Goal: Ask a question

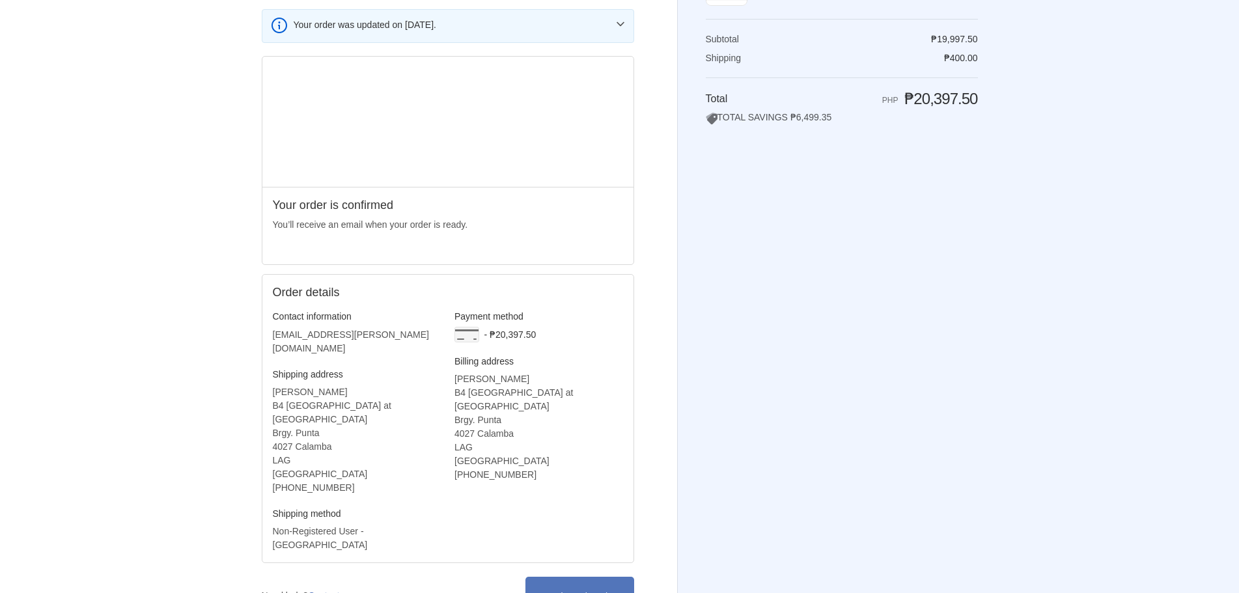
scroll to position [197, 0]
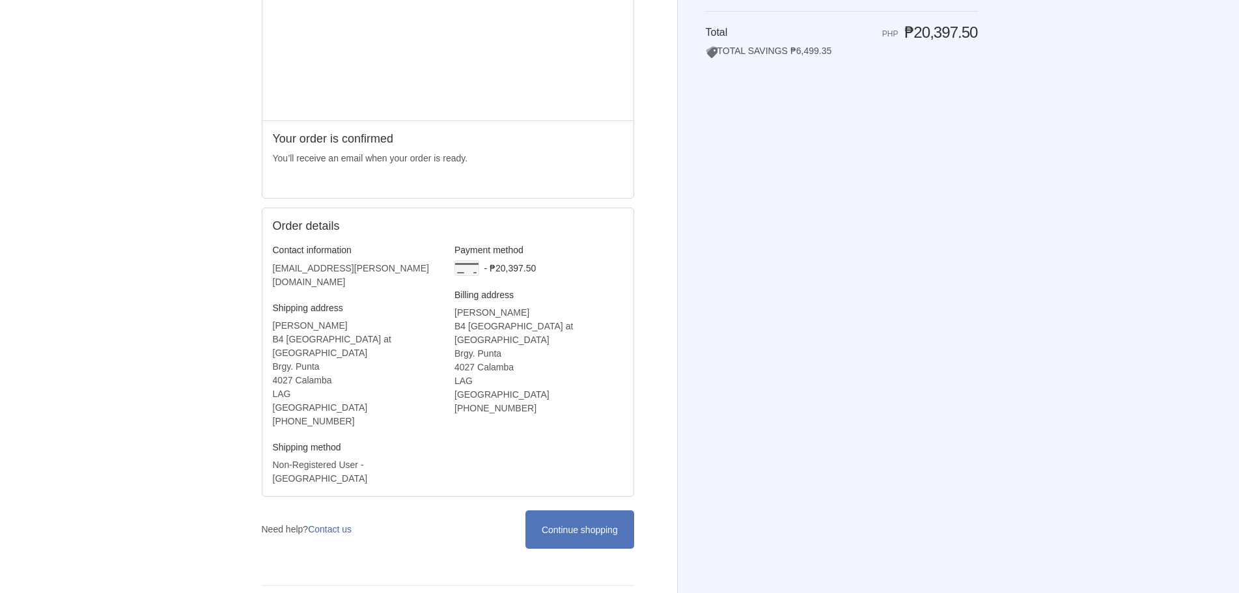
click at [327, 524] on link "Contact us" at bounding box center [330, 529] width 44 height 10
click at [1109, 120] on div "Thank you for your purchase! Order CS-28789 Thank you, Carmela Joy! Your order …" at bounding box center [619, 211] width 1239 height 817
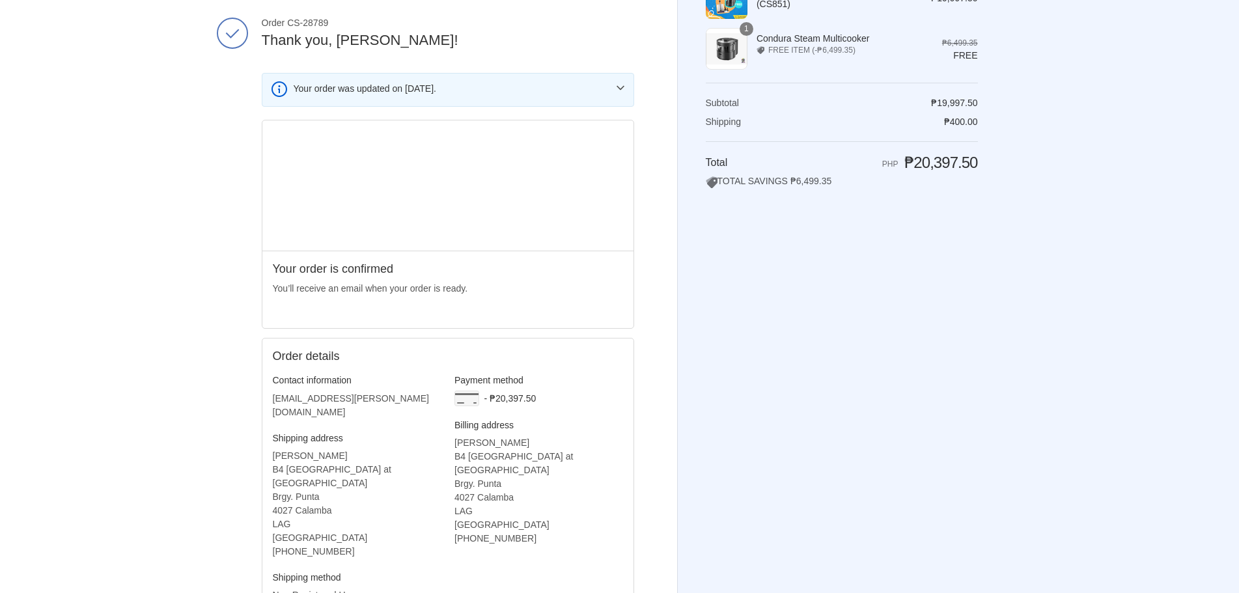
scroll to position [0, 0]
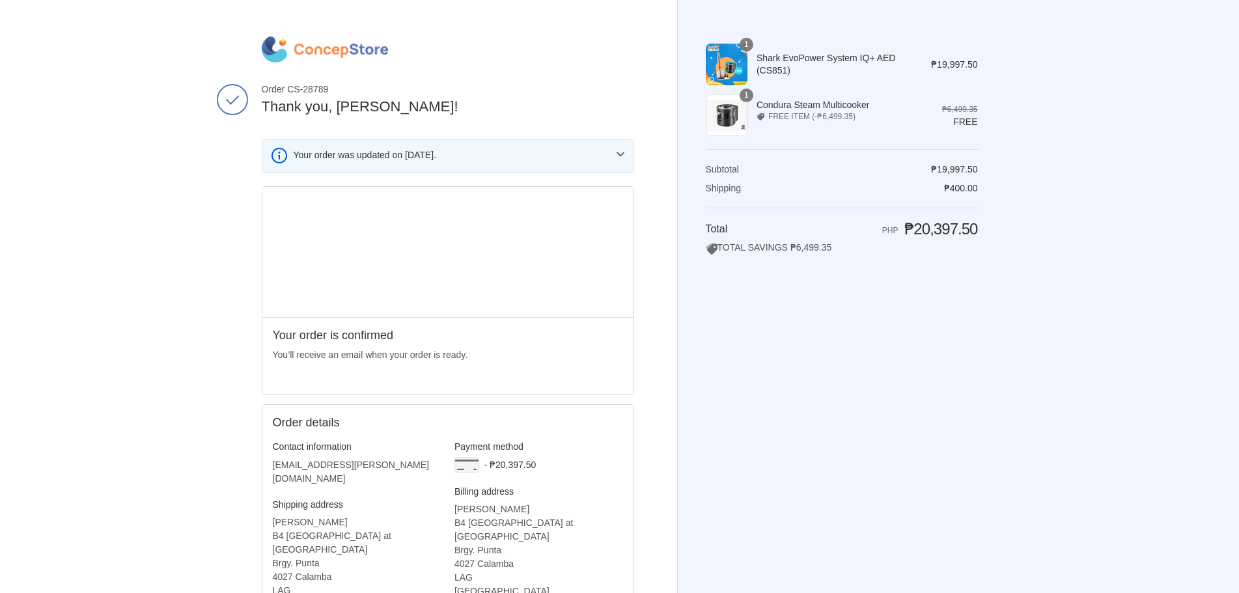
click at [350, 48] on img at bounding box center [325, 49] width 126 height 26
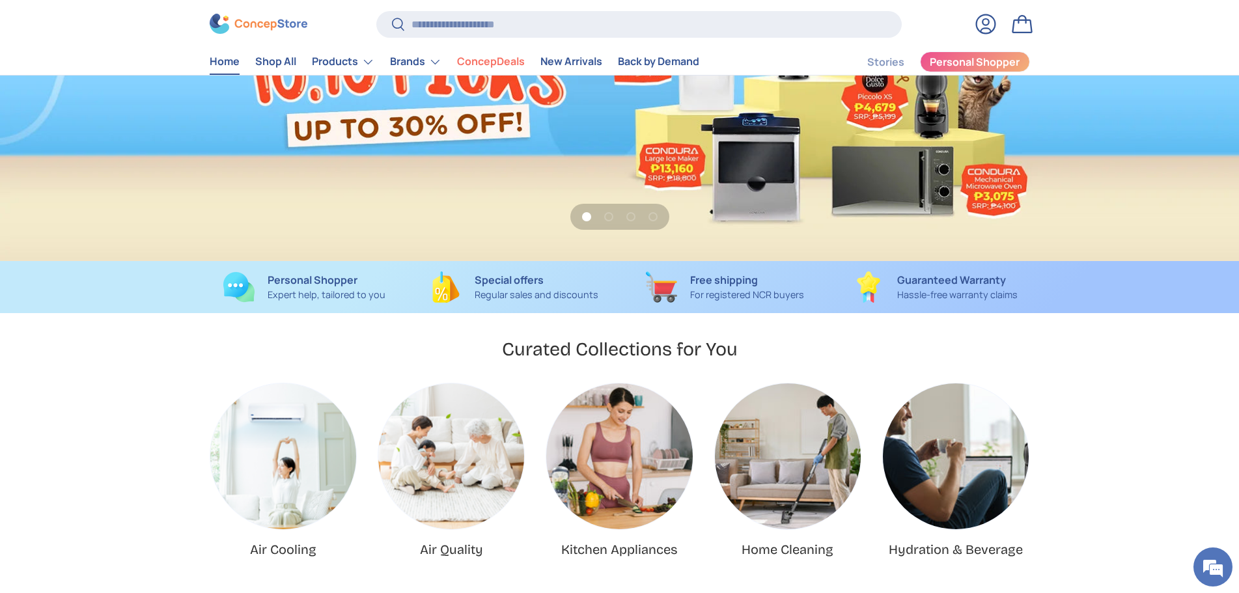
scroll to position [260, 0]
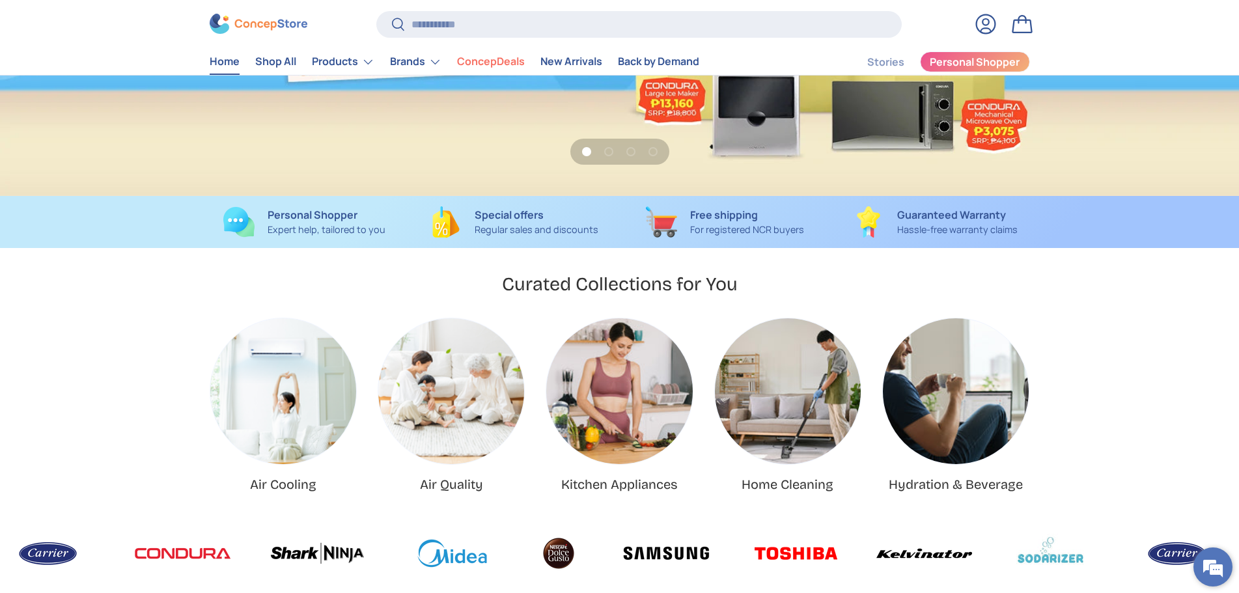
click at [1210, 565] on em at bounding box center [1212, 566] width 35 height 35
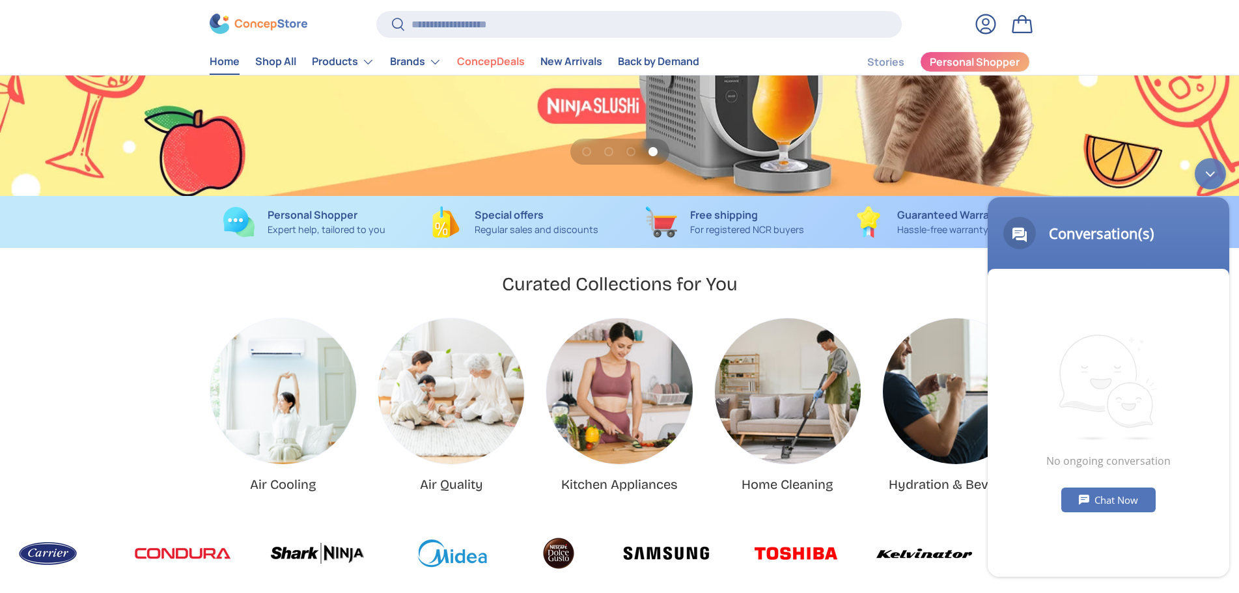
scroll to position [0, 0]
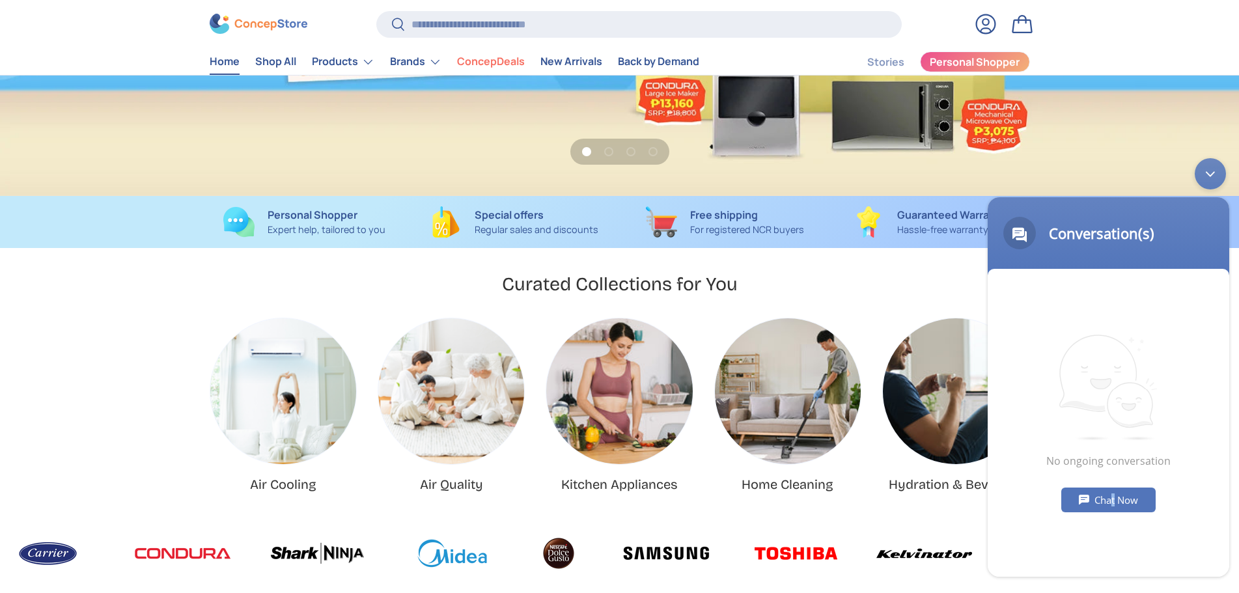
drag, startPoint x: 1113, startPoint y: 514, endPoint x: 1117, endPoint y: 509, distance: 6.9
click at [1115, 514] on div "No ongoing conversation Chat Now" at bounding box center [1109, 423] width 242 height 308
click at [1117, 508] on div "Chat Now" at bounding box center [1108, 500] width 94 height 25
click at [1110, 533] on textarea "Type your message and hit 'Enter'" at bounding box center [1109, 530] width 242 height 46
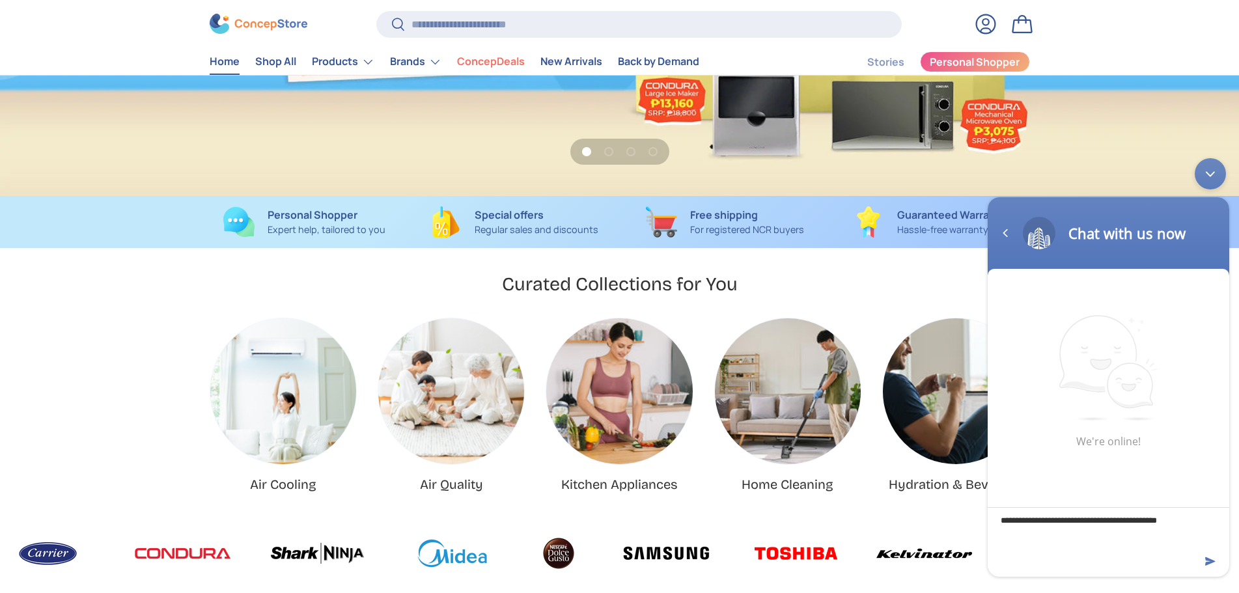
type textarea "**********"
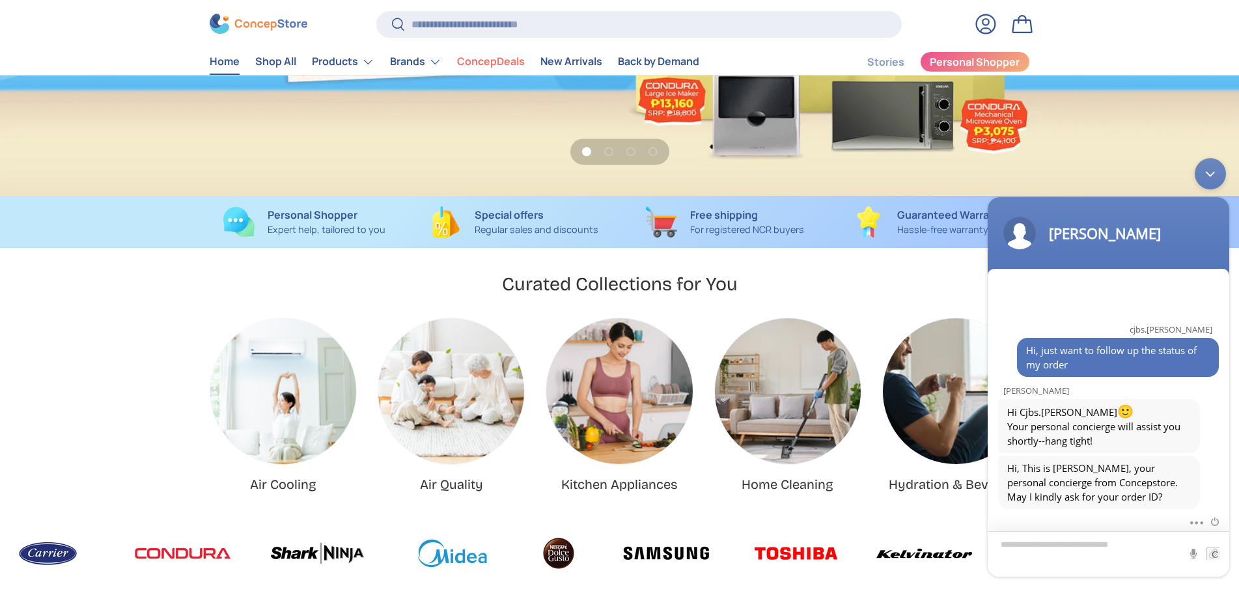
click at [1058, 538] on textarea "Type your message and hit 'Enter'" at bounding box center [1109, 554] width 242 height 46
type textarea "**********"
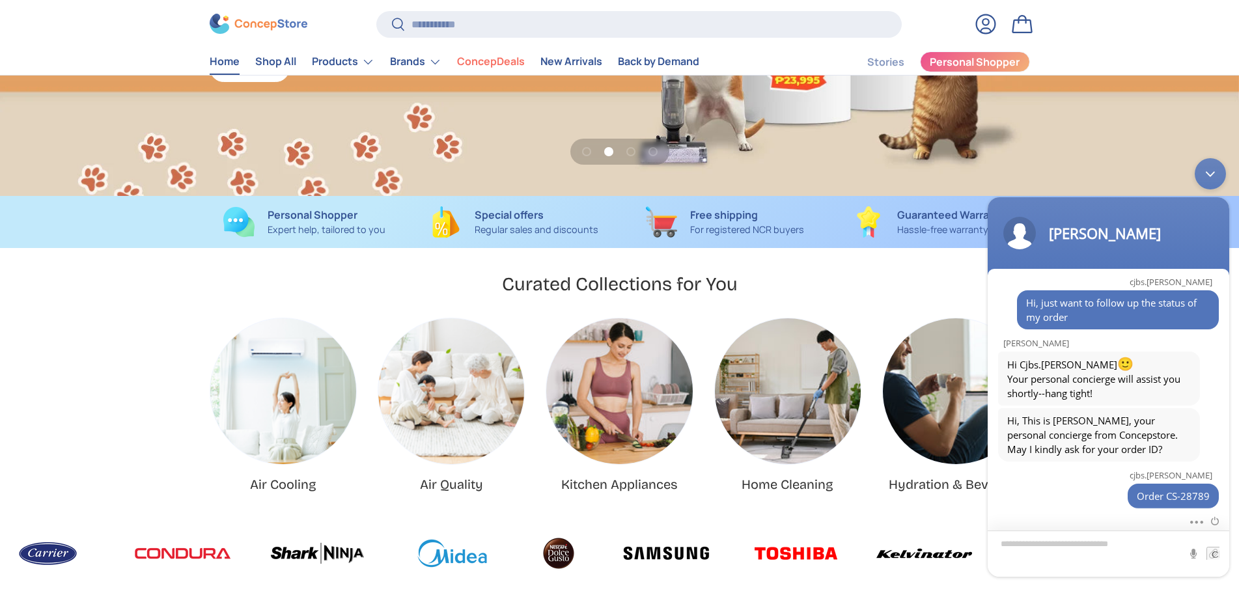
scroll to position [391, 0]
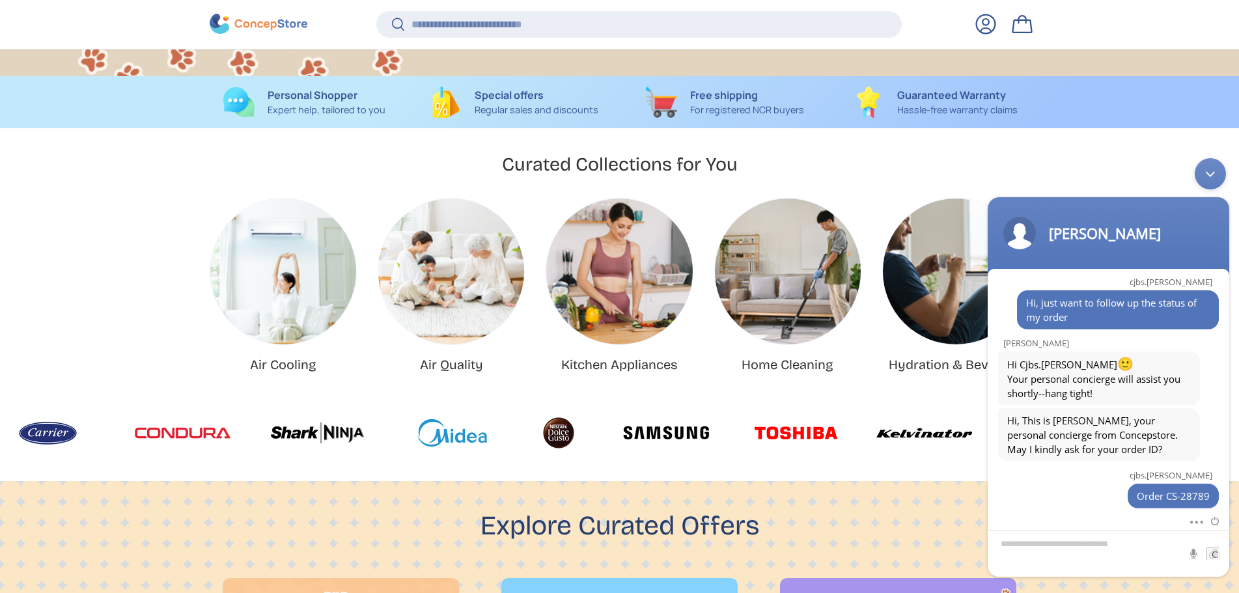
click at [357, 440] on img at bounding box center [318, 432] width 96 height 39
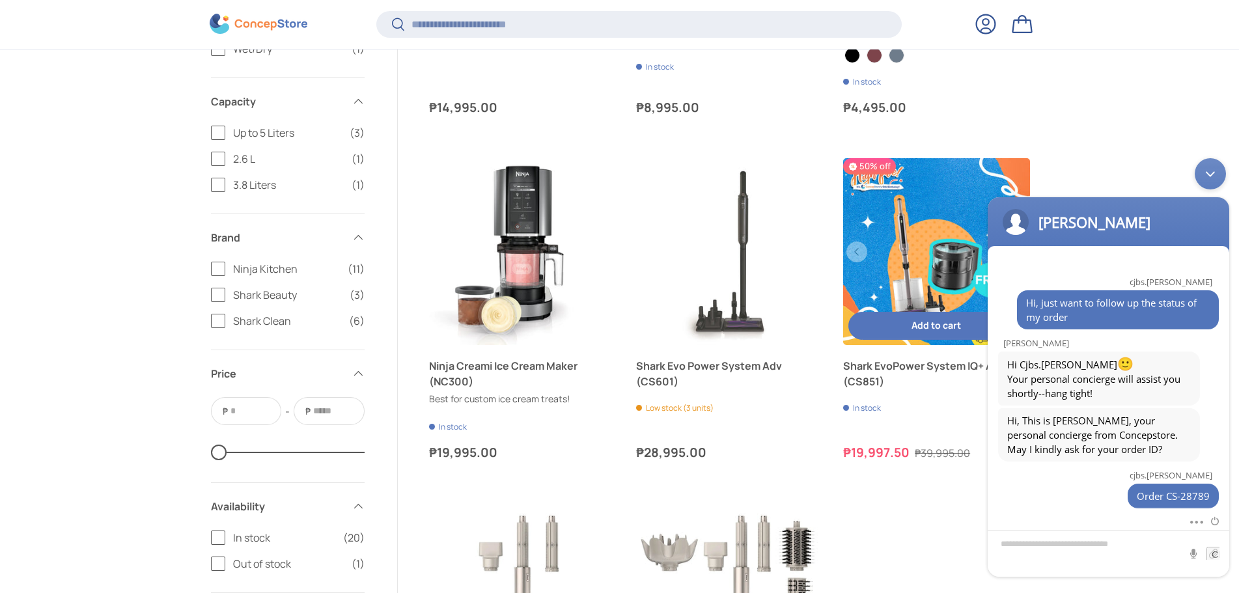
click at [925, 377] on link "Shark EvoPower System IQ+ AED (CS851)" at bounding box center [936, 373] width 186 height 31
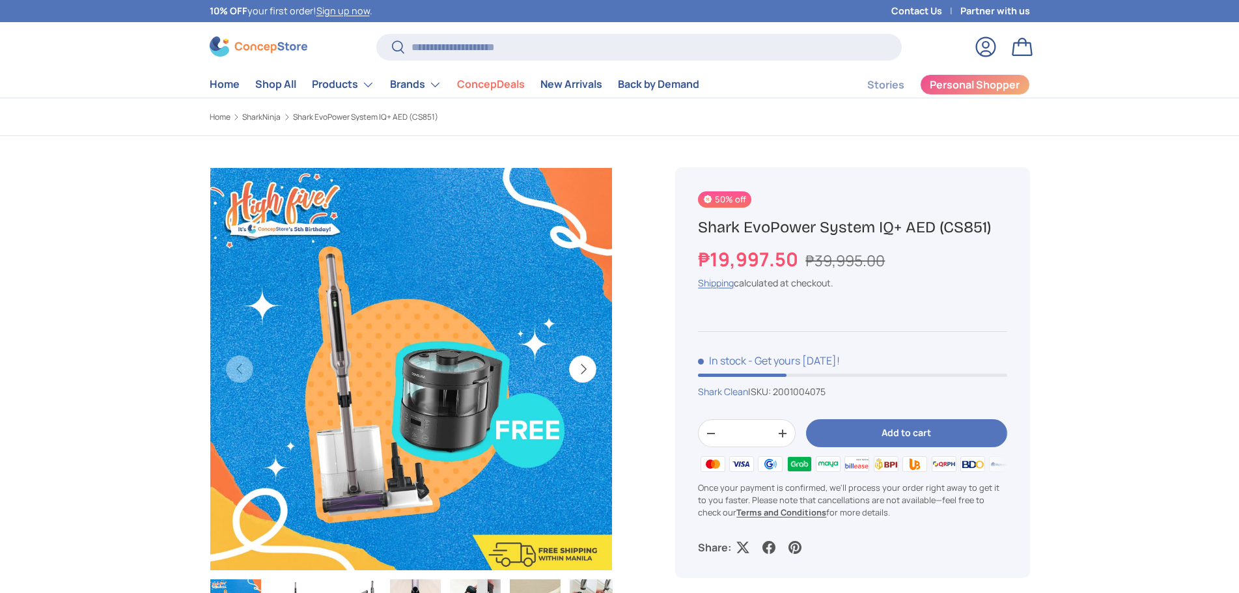
drag, startPoint x: 993, startPoint y: 227, endPoint x: 691, endPoint y: 209, distance: 303.2
click at [691, 209] on div "50% off Shark EvoPower System IQ+ AED (CS851) ₱19,997.50 ₱39,995.00 Unit price …" at bounding box center [852, 372] width 354 height 411
copy div "50% off Shark EvoPower System IQ+ AED (CS851)"
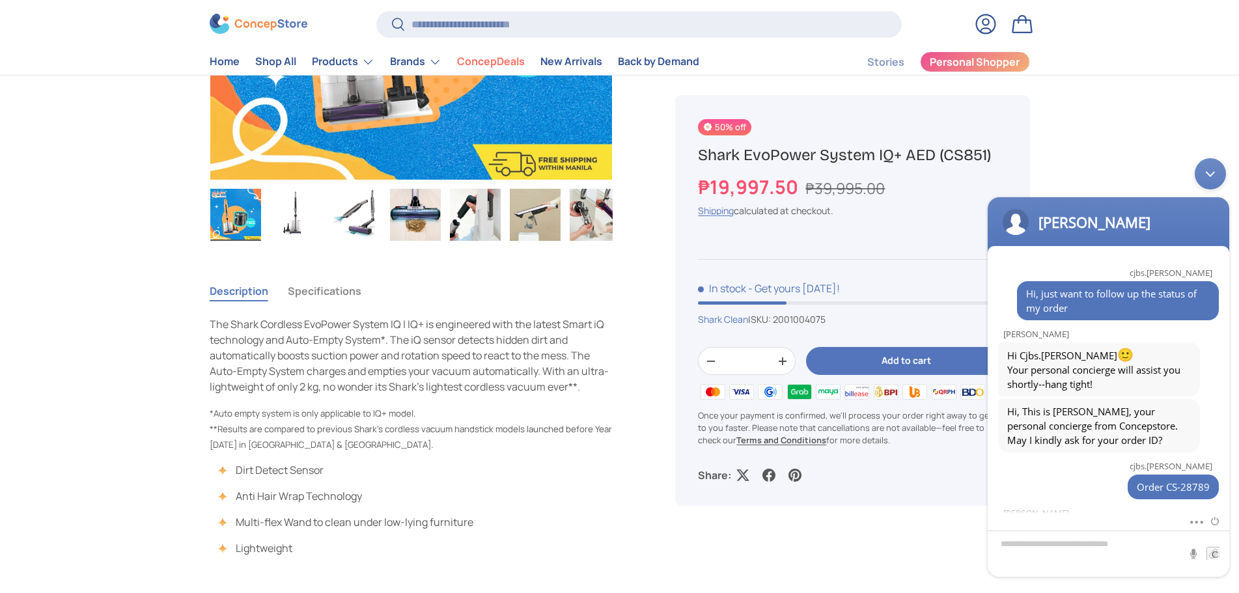
scroll to position [66, 0]
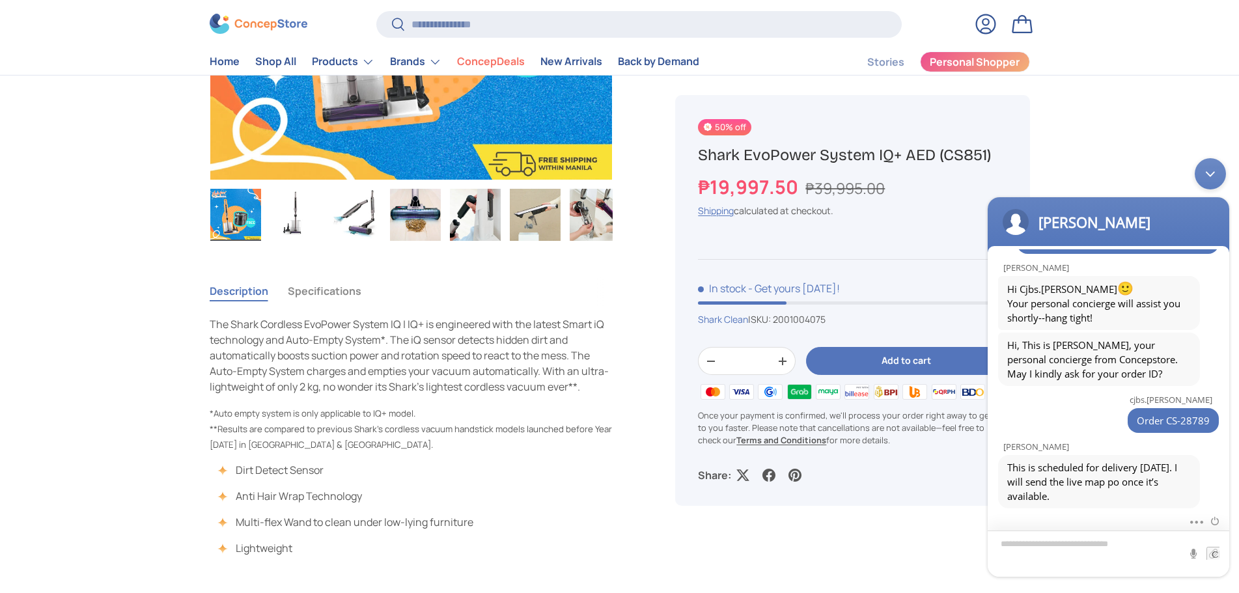
click at [1074, 549] on textarea "Type your message and hit 'Enter'" at bounding box center [1109, 554] width 242 height 46
type textarea "*"
type textarea "**********"
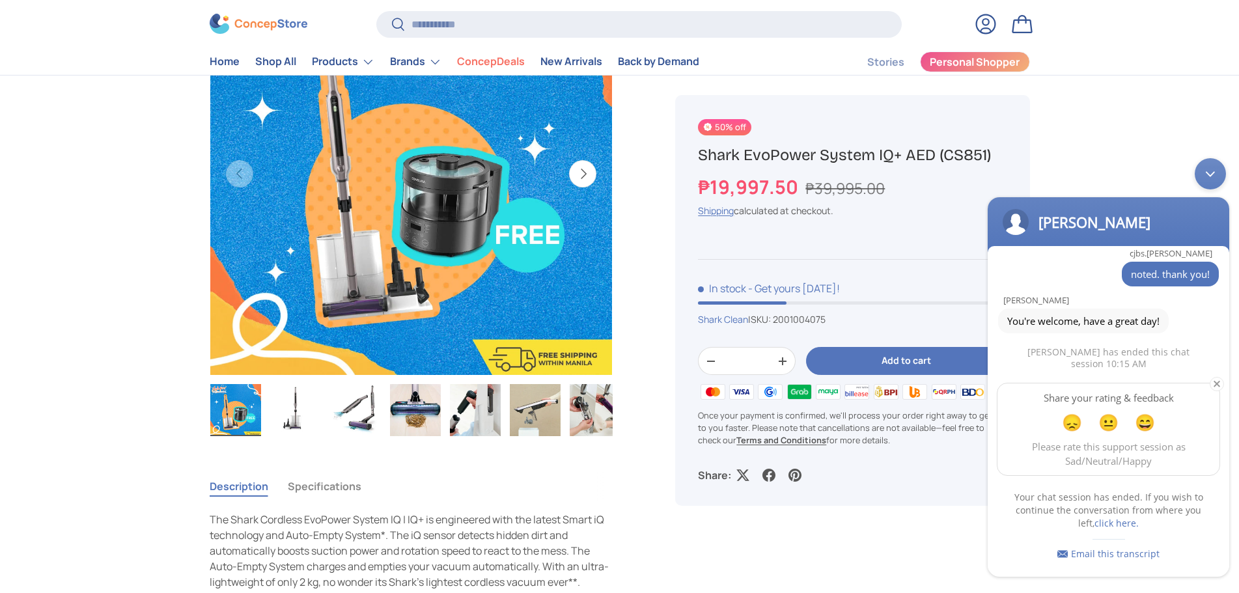
scroll to position [140, 0]
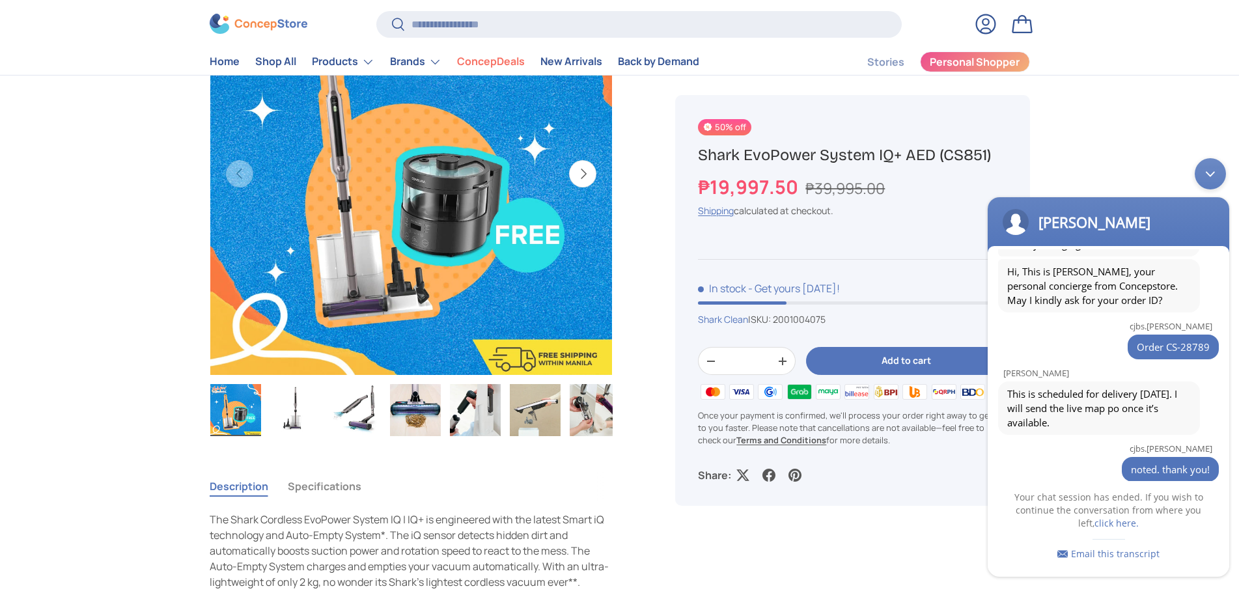
click at [784, 305] on span at bounding box center [742, 302] width 89 height 3
click at [783, 298] on product-inventory "In stock - Get yours [DATE]!" at bounding box center [852, 293] width 309 height 24
click at [1210, 176] on div "Minimize live chat window" at bounding box center [1210, 173] width 31 height 31
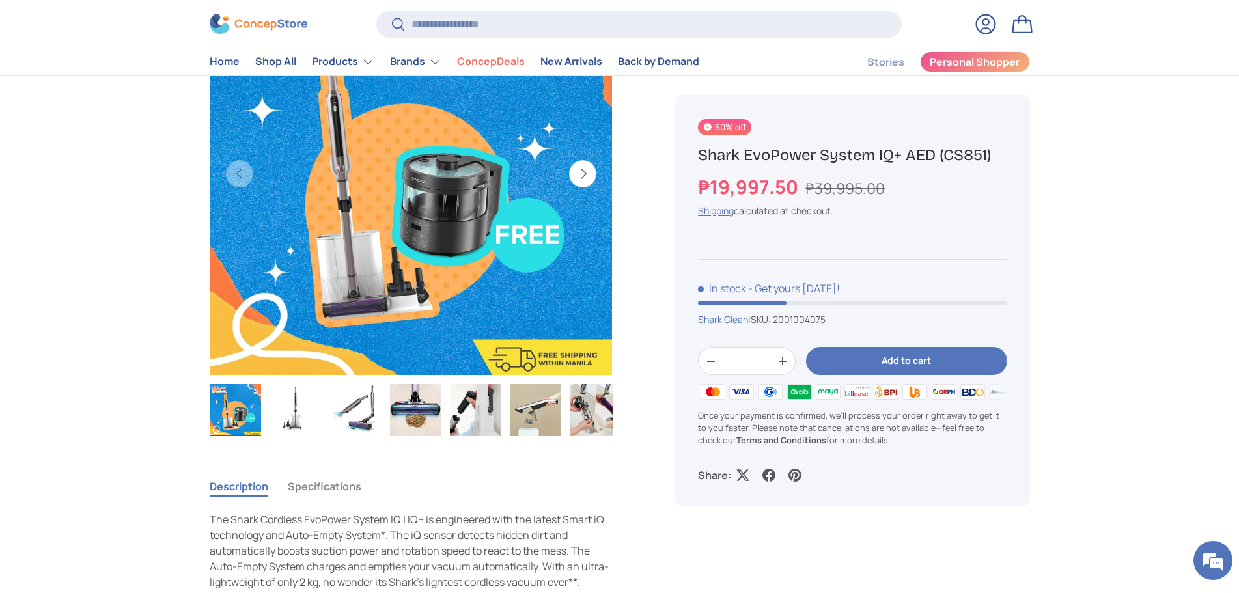
click at [420, 428] on img "Gallery Viewer" at bounding box center [415, 410] width 51 height 52
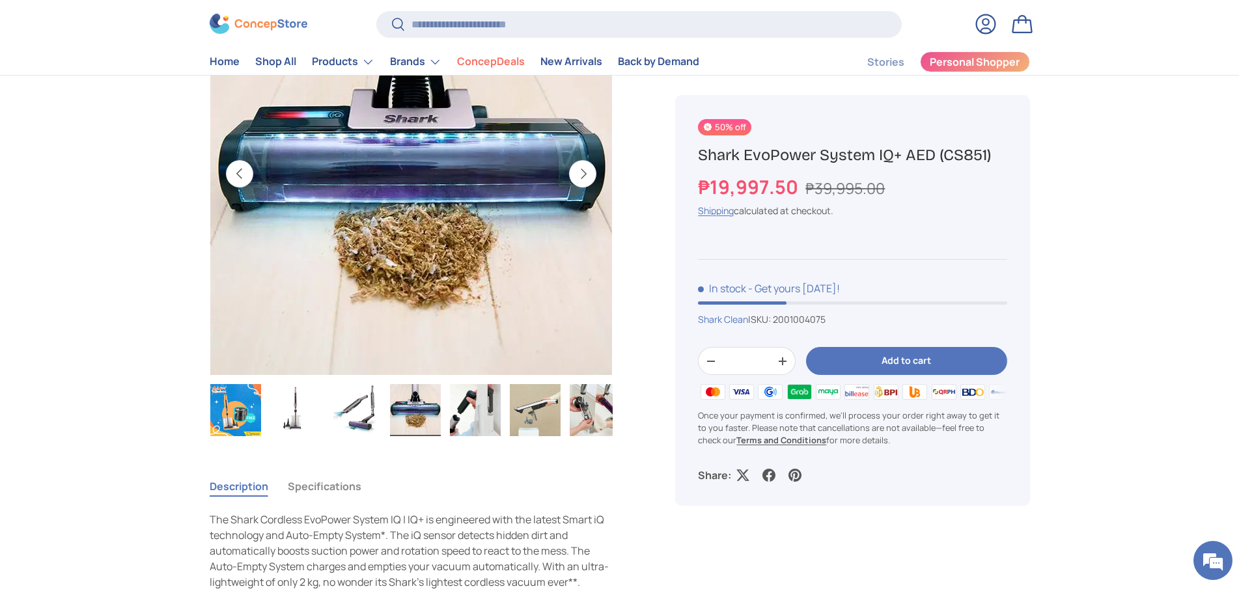
click at [473, 415] on img "Gallery Viewer" at bounding box center [475, 410] width 51 height 52
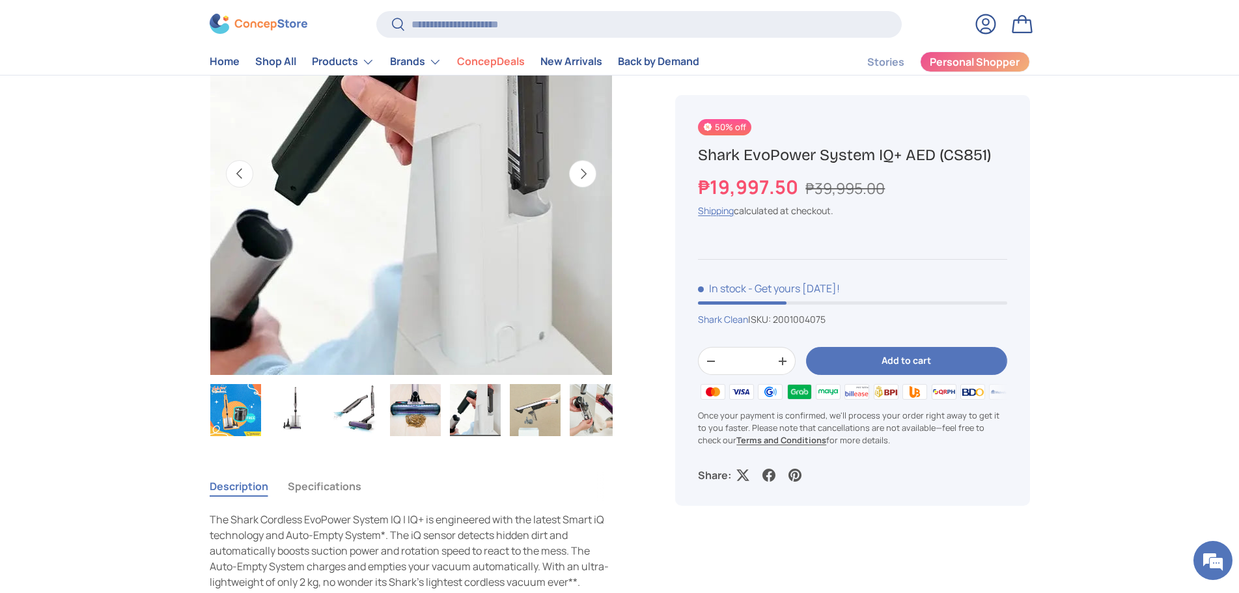
scroll to position [130, 0]
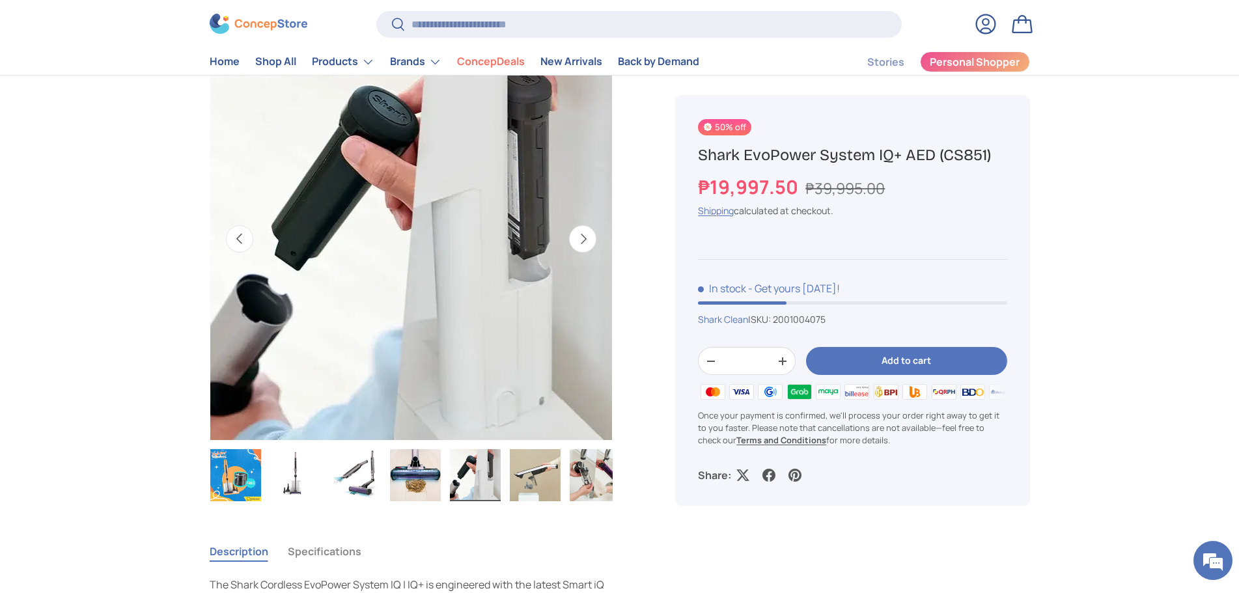
click at [581, 238] on button "Next" at bounding box center [582, 238] width 27 height 27
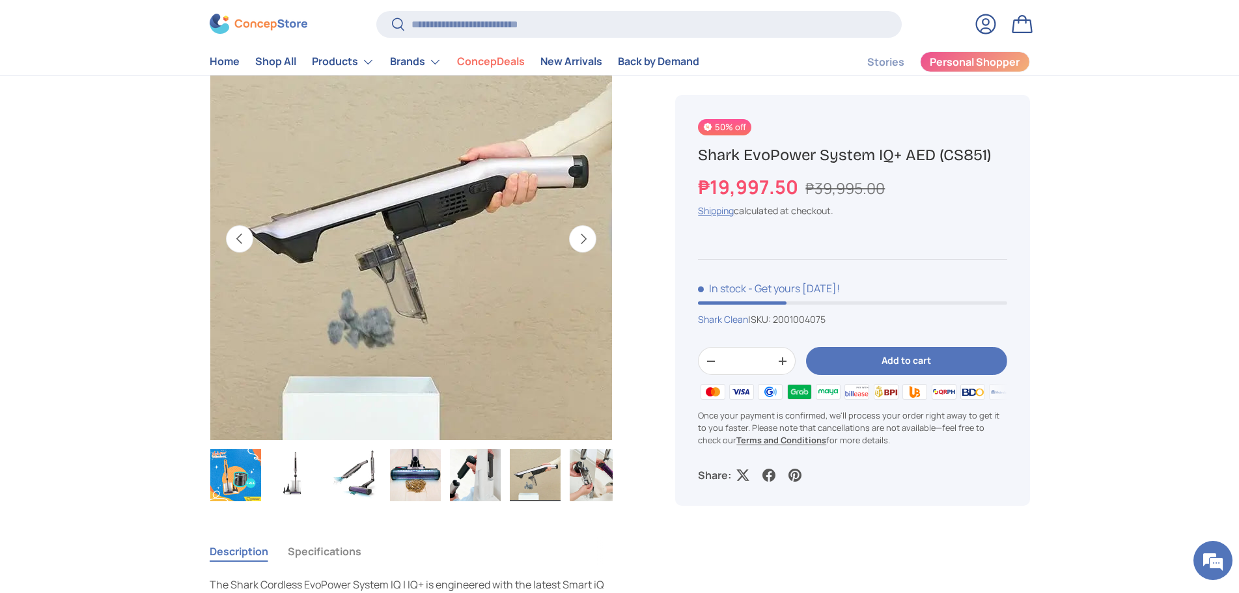
click at [581, 238] on button "Next" at bounding box center [582, 238] width 27 height 27
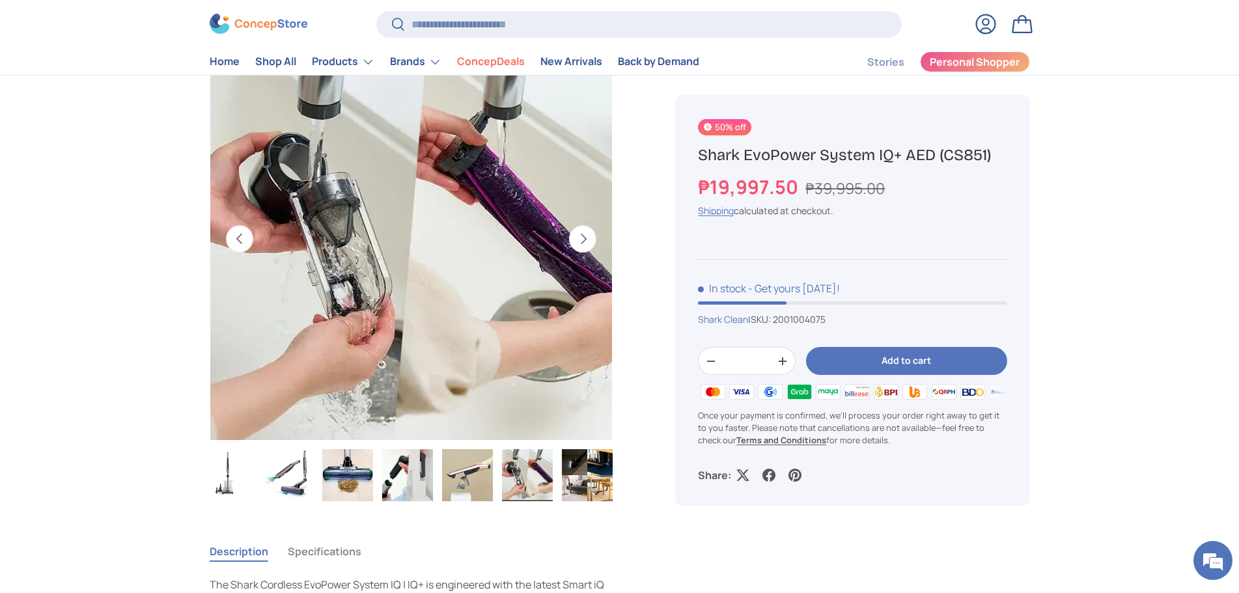
click at [581, 238] on button "Next" at bounding box center [582, 238] width 27 height 27
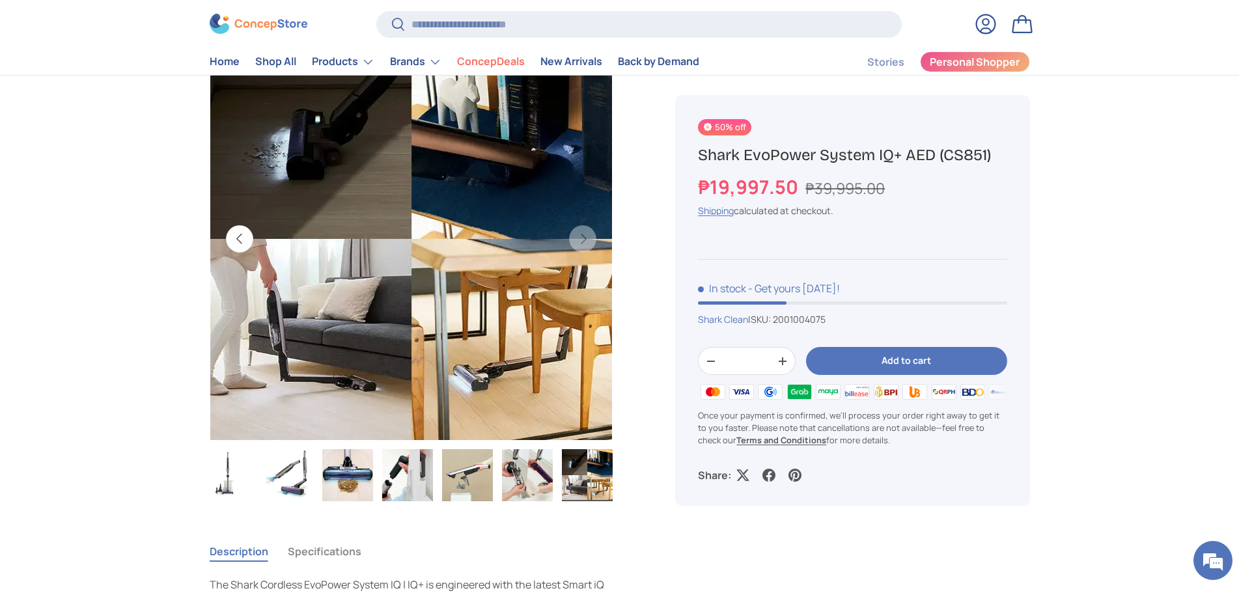
click at [251, 242] on button "Previous" at bounding box center [239, 238] width 27 height 27
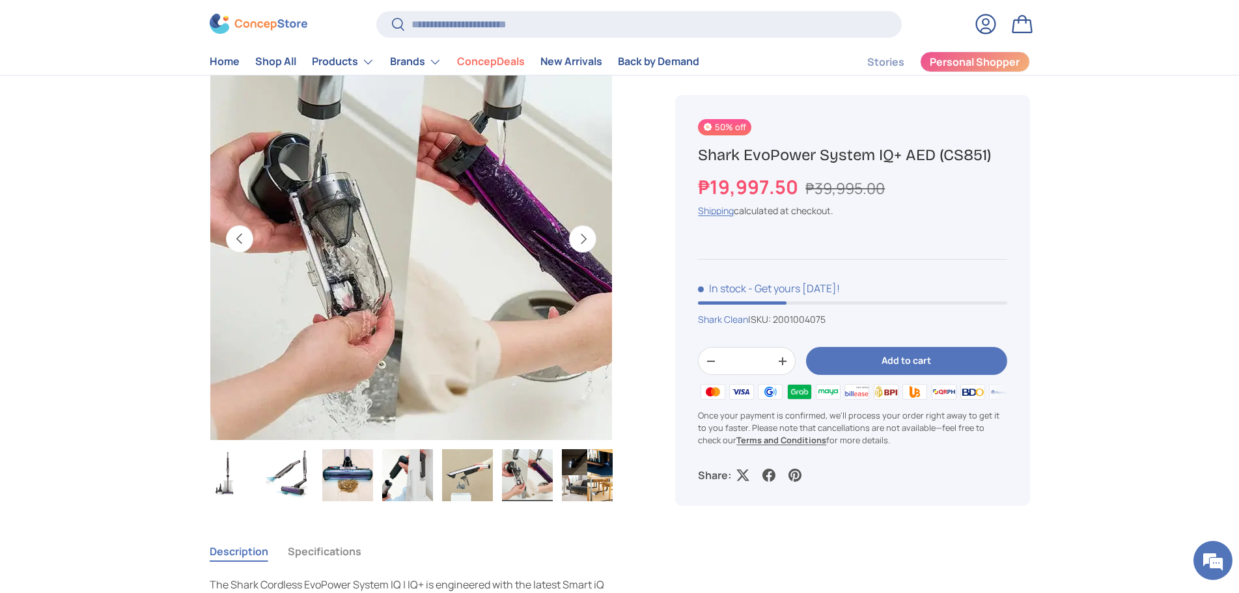
click at [248, 242] on button "Previous" at bounding box center [239, 238] width 27 height 27
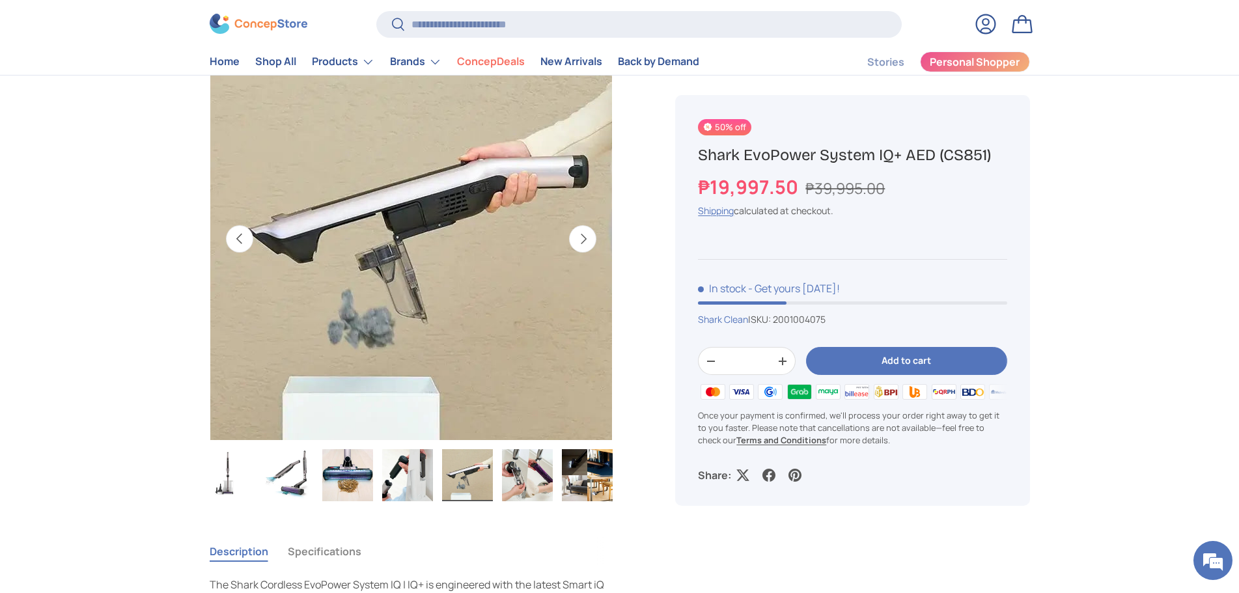
click at [248, 241] on button "Previous" at bounding box center [239, 238] width 27 height 27
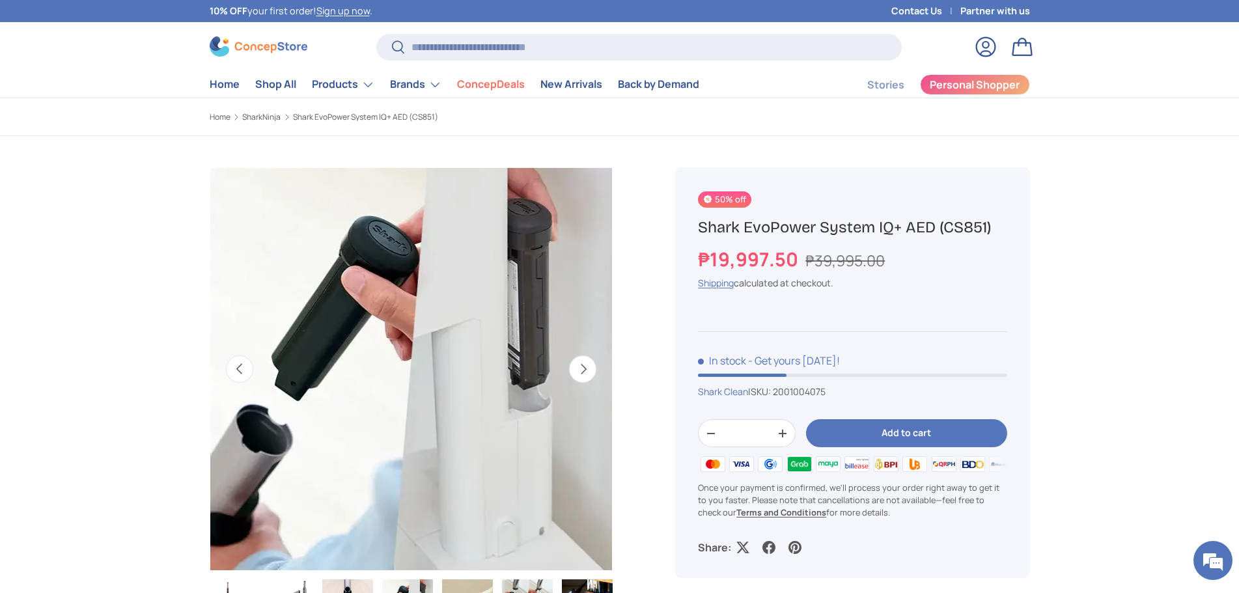
scroll to position [323, 0]
